Goal: Transaction & Acquisition: Book appointment/travel/reservation

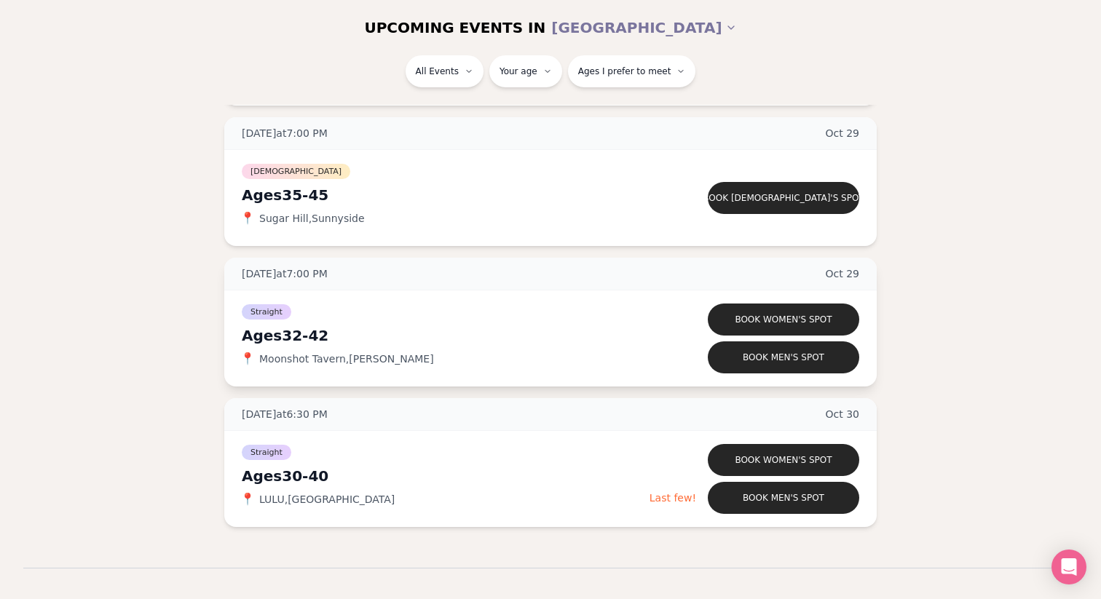
scroll to position [3878, 0]
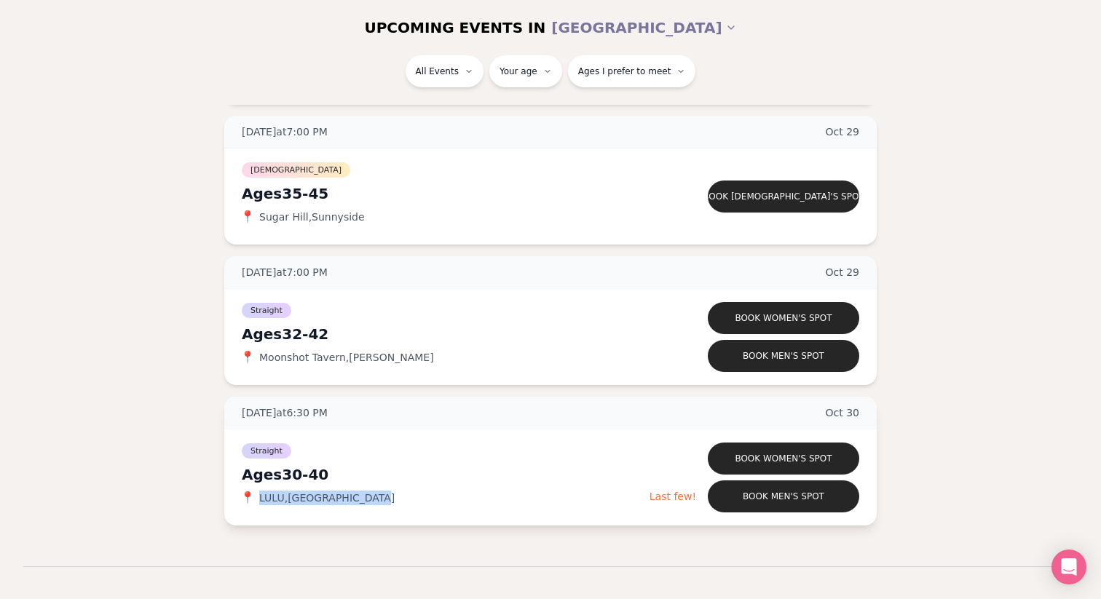
drag, startPoint x: 374, startPoint y: 464, endPoint x: 258, endPoint y: 468, distance: 115.9
click at [258, 491] on div "📍 LULU , [GEOGRAPHIC_DATA]" at bounding box center [446, 498] width 408 height 15
copy span "LULU , [GEOGRAPHIC_DATA]"
click at [740, 481] on button "Book men's spot" at bounding box center [783, 497] width 151 height 32
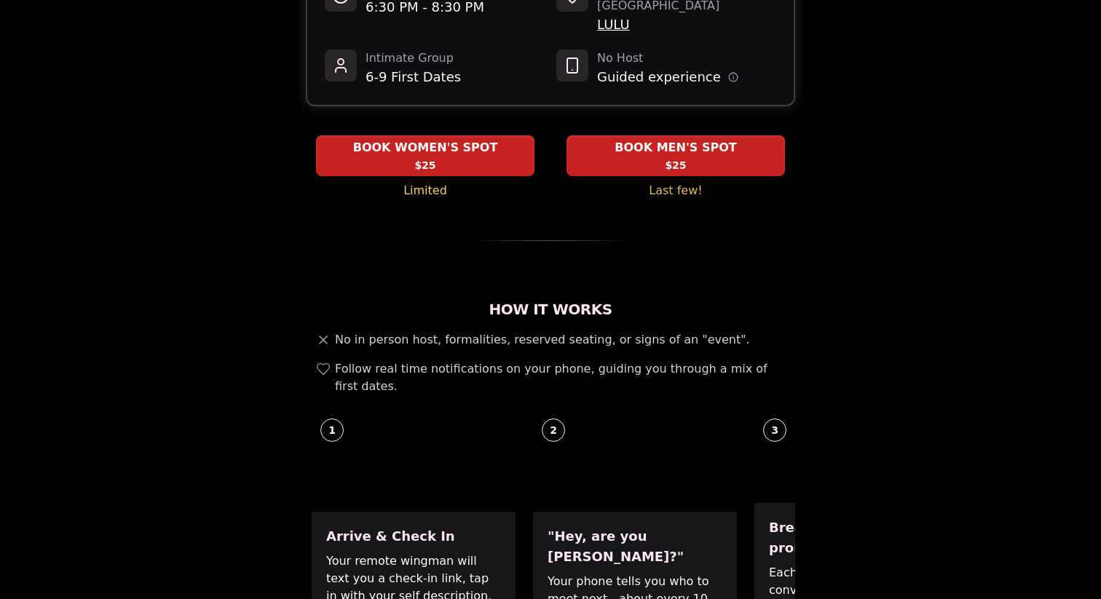
scroll to position [350, 0]
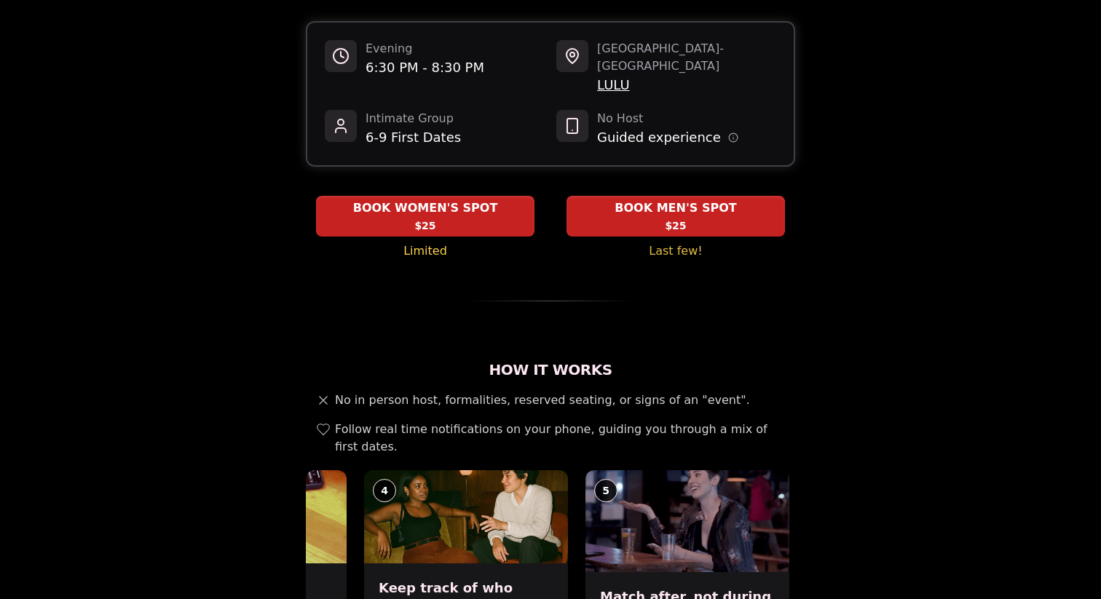
scroll to position [0, 0]
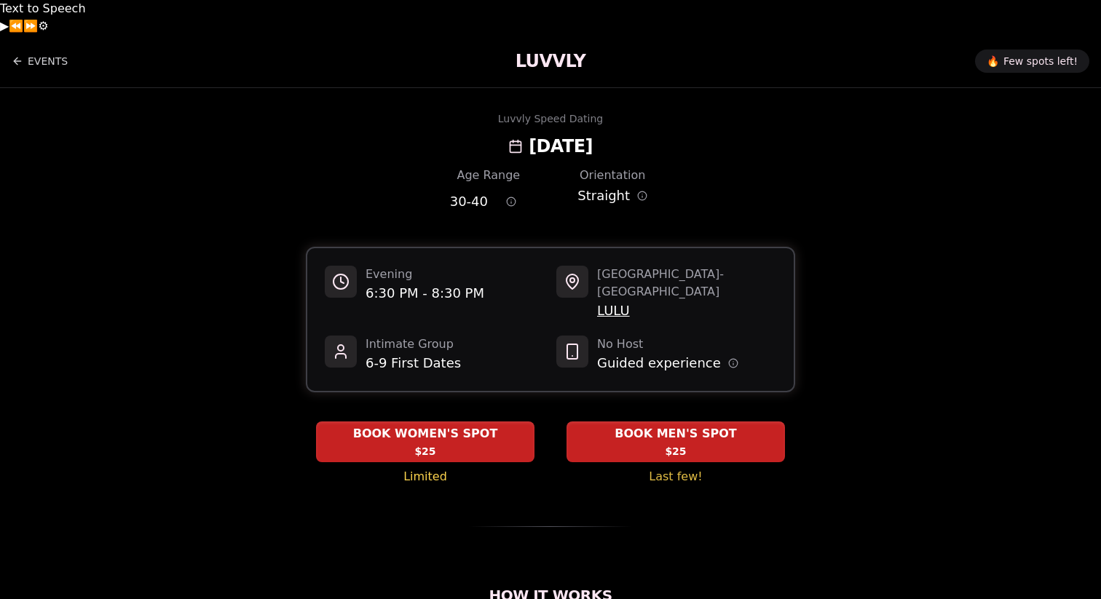
click at [626, 301] on span "LULU" at bounding box center [686, 311] width 179 height 20
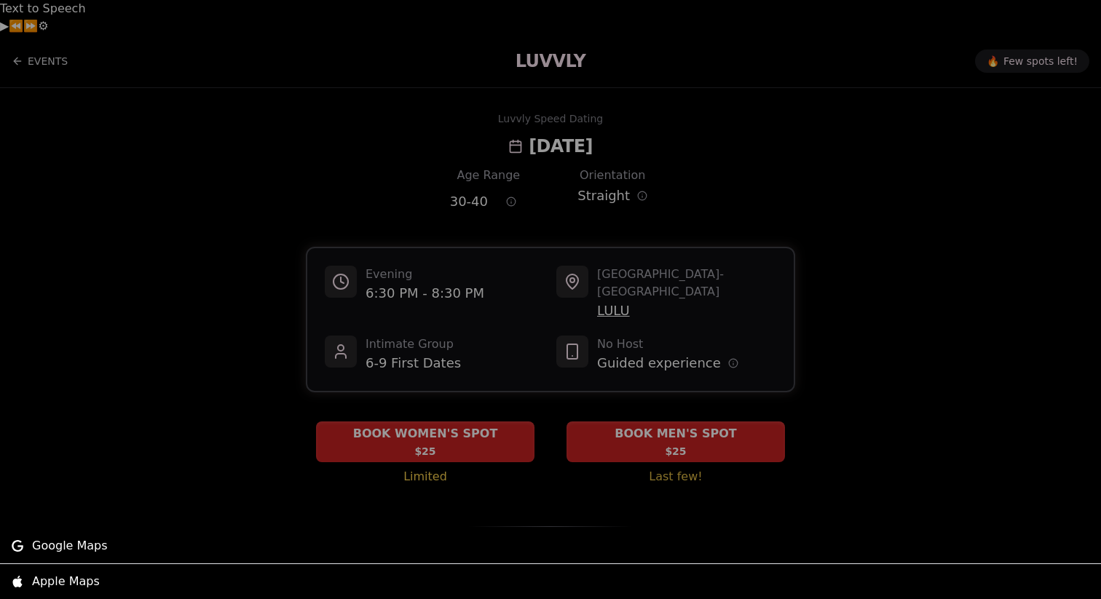
click at [926, 369] on div at bounding box center [550, 299] width 1101 height 599
